Goal: Transaction & Acquisition: Purchase product/service

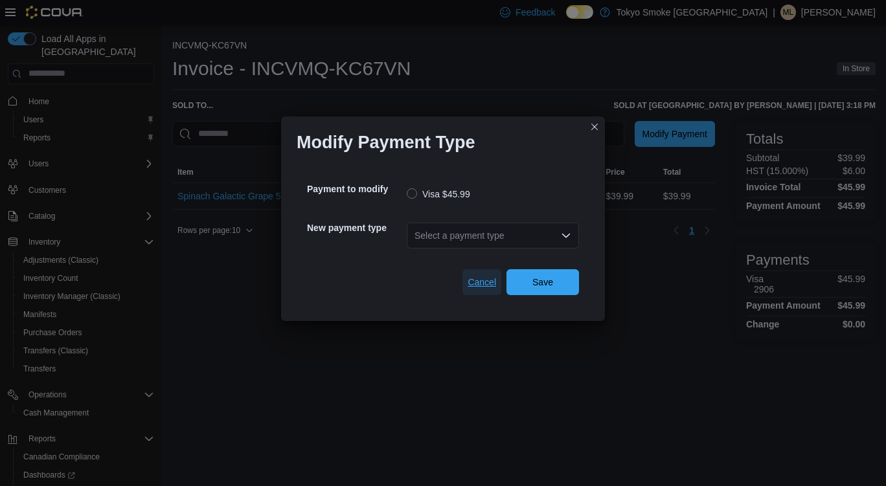
click at [470, 269] on span "Cancel" at bounding box center [482, 282] width 28 height 26
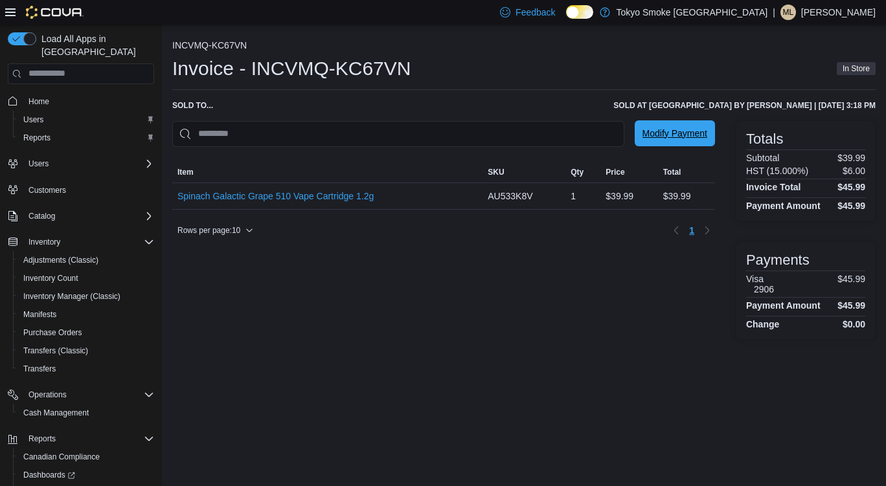
click at [679, 146] on span "Modify Payment" at bounding box center [675, 133] width 65 height 26
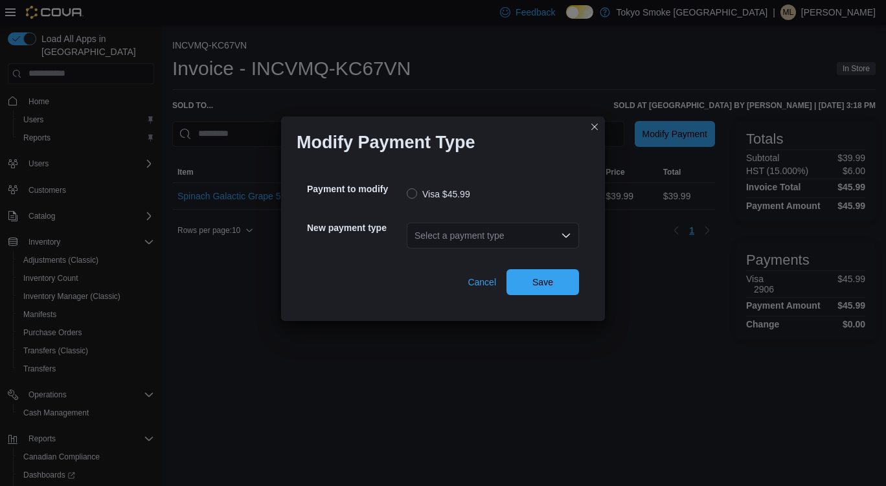
click at [477, 244] on div "Select a payment type" at bounding box center [493, 236] width 172 height 26
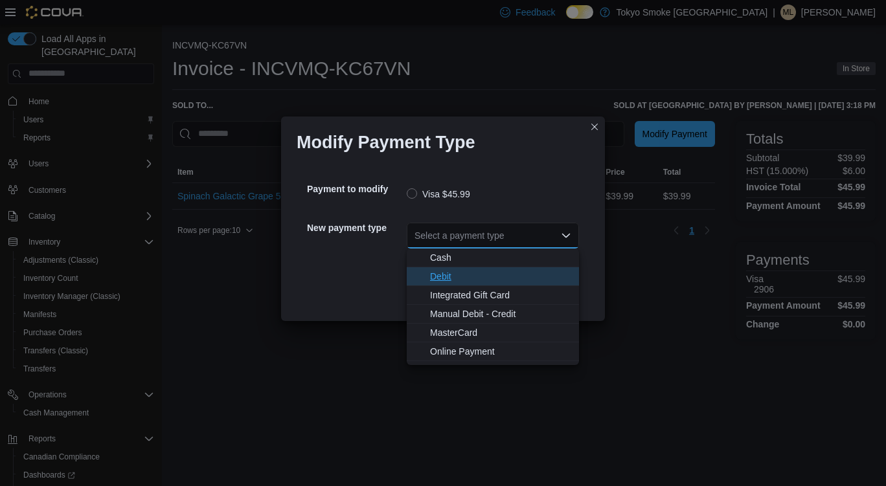
click at [454, 280] on span "Debit" at bounding box center [500, 276] width 141 height 13
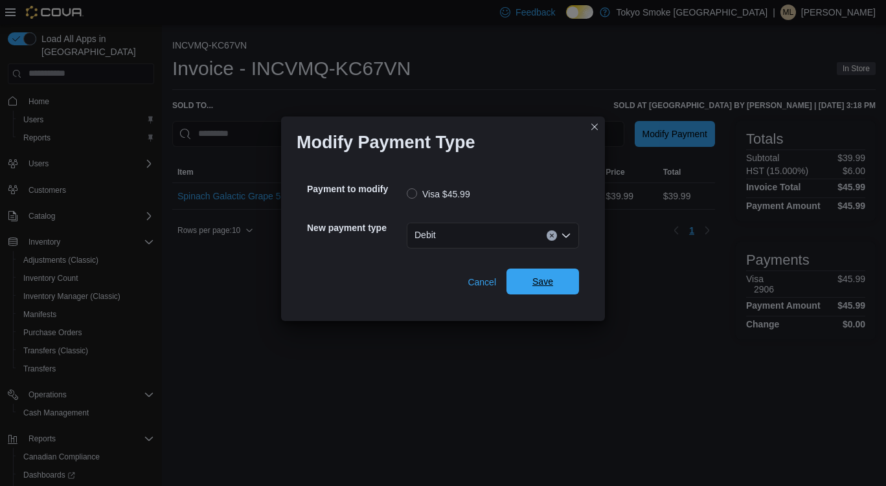
click at [554, 275] on span "Save" at bounding box center [542, 282] width 57 height 26
